Goal: Task Accomplishment & Management: Use online tool/utility

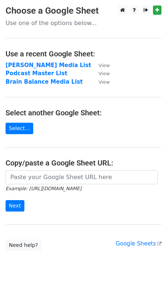
click at [30, 69] on td "[PERSON_NAME] Media List" at bounding box center [49, 65] width 86 height 8
click at [32, 63] on strong "[PERSON_NAME] Media List" at bounding box center [49, 65] width 86 height 7
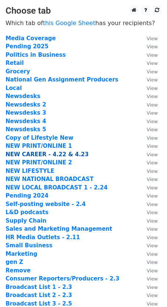
click at [29, 156] on strong "NEW CAREER - 4.22 & 4.23" at bounding box center [47, 154] width 83 height 7
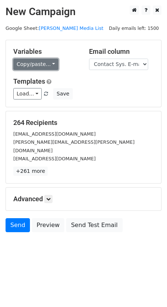
click at [35, 62] on link "Copy/paste..." at bounding box center [35, 64] width 45 height 11
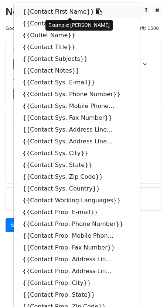
click at [36, 9] on link "{{Contact First Name}}" at bounding box center [77, 12] width 126 height 12
